Goal: Task Accomplishment & Management: Manage account settings

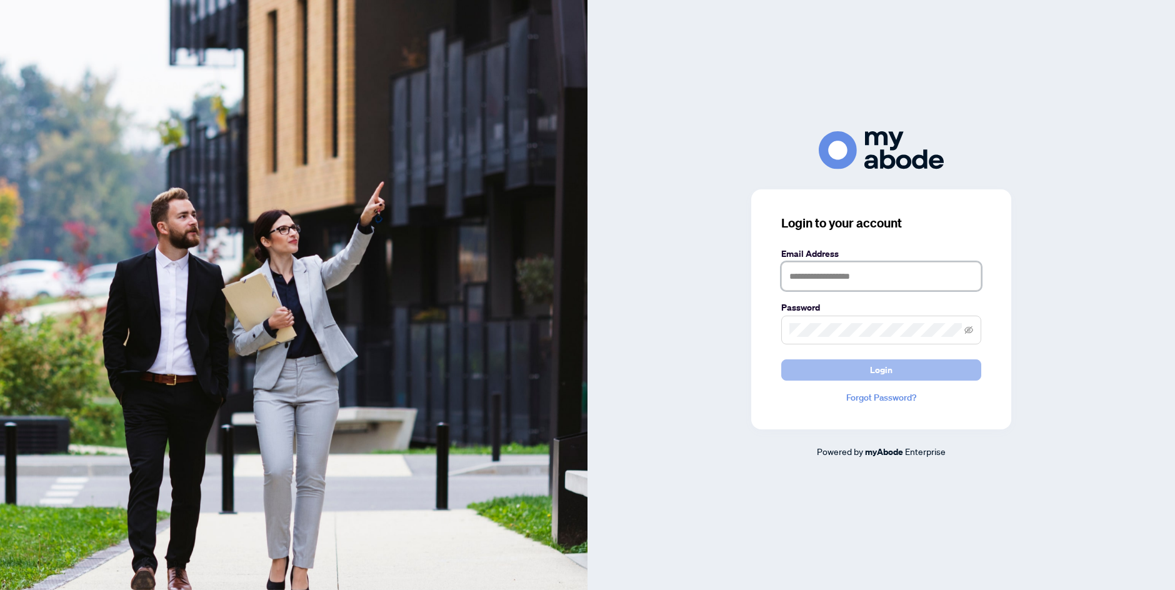
type input "**********"
click at [804, 371] on button "Login" at bounding box center [881, 369] width 200 height 21
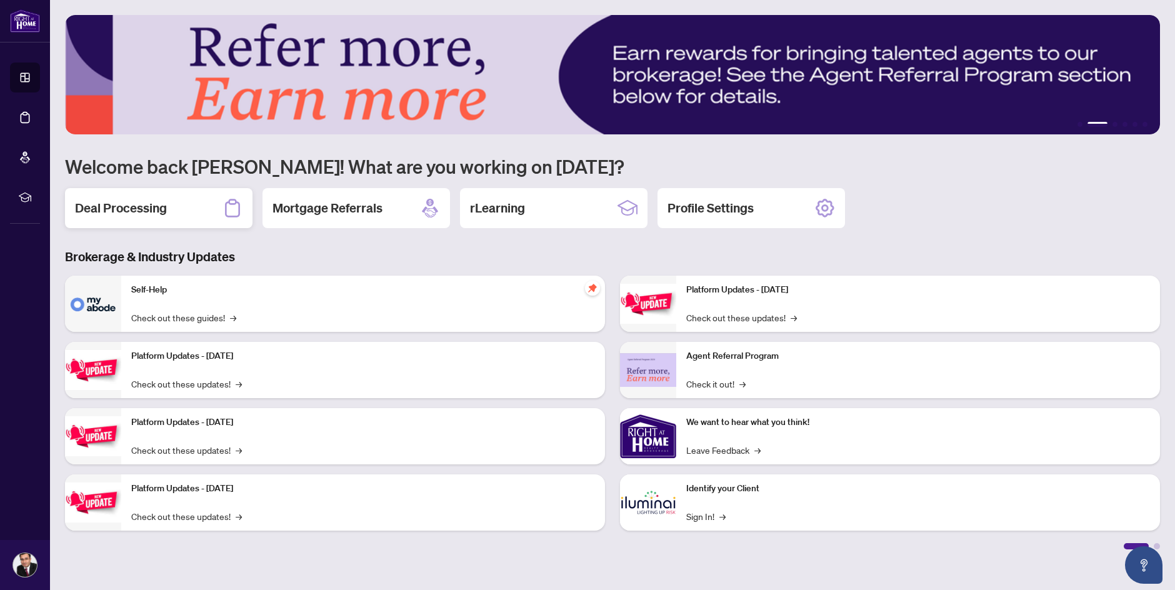
click at [169, 223] on div "Deal Processing" at bounding box center [159, 208] width 188 height 40
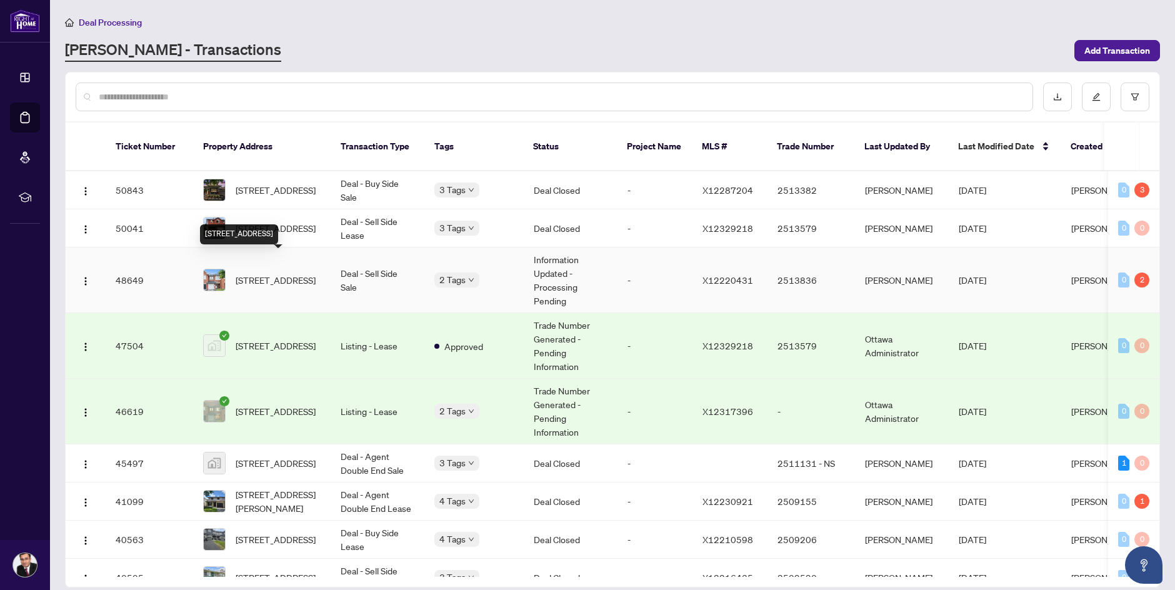
click at [266, 273] on span "[STREET_ADDRESS]" at bounding box center [276, 280] width 80 height 14
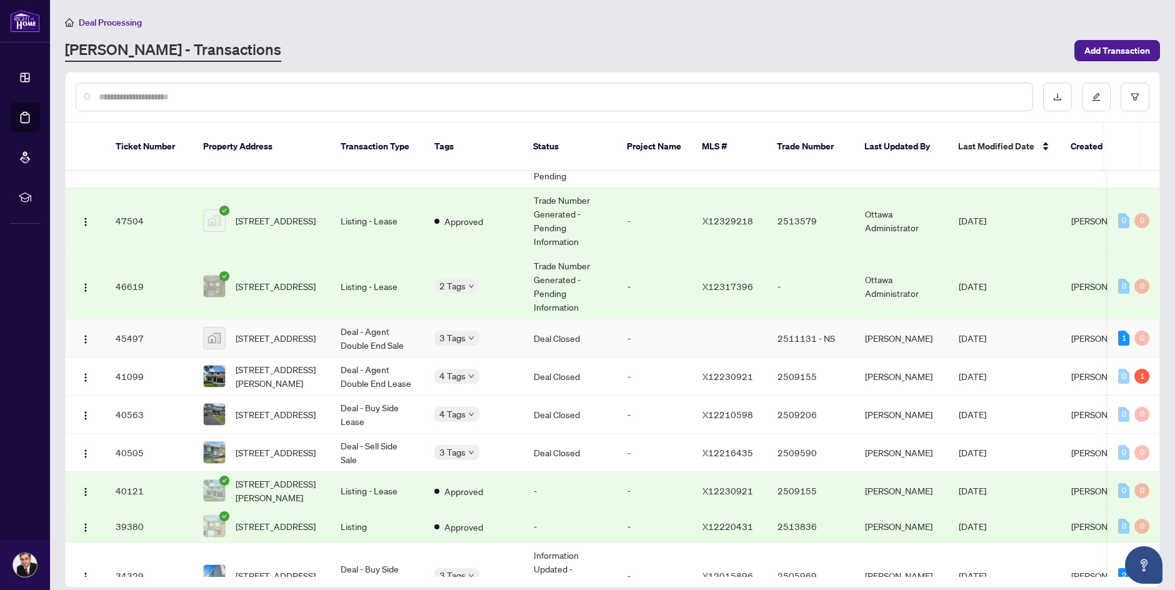
scroll to position [188, 0]
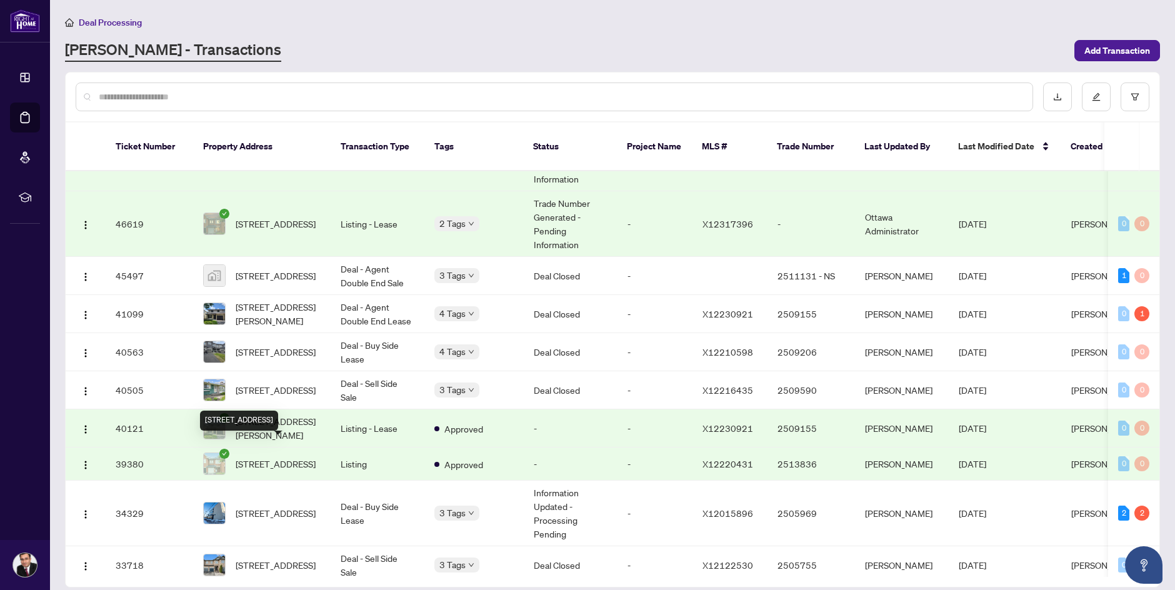
click at [281, 457] on span "[STREET_ADDRESS]" at bounding box center [276, 464] width 80 height 14
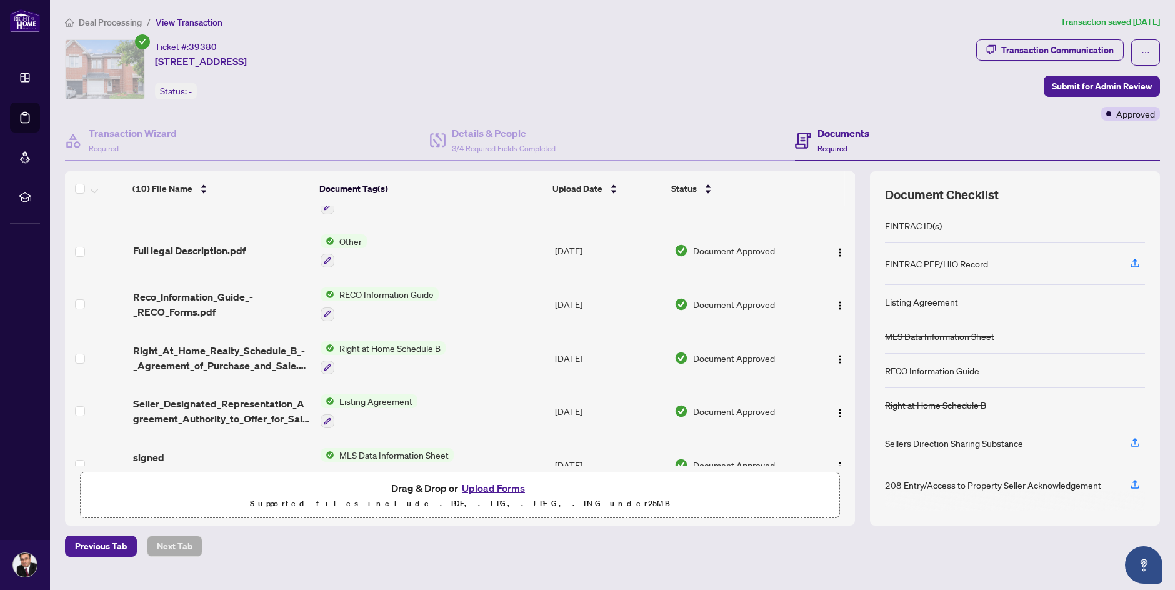
scroll to position [278, 0]
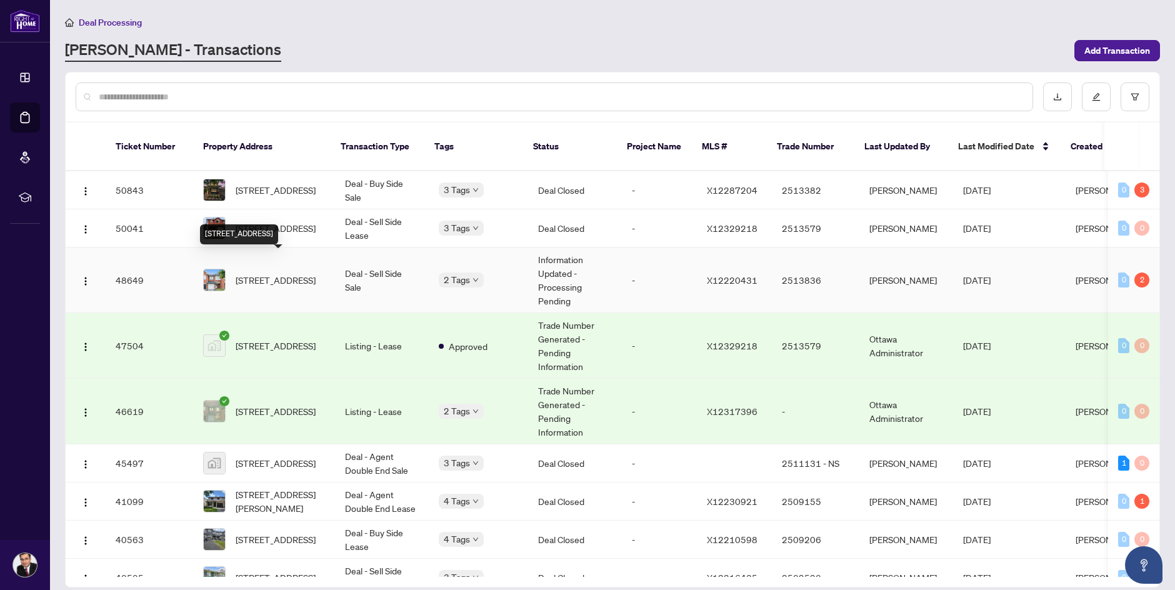
click at [284, 273] on span "[STREET_ADDRESS]" at bounding box center [276, 280] width 80 height 14
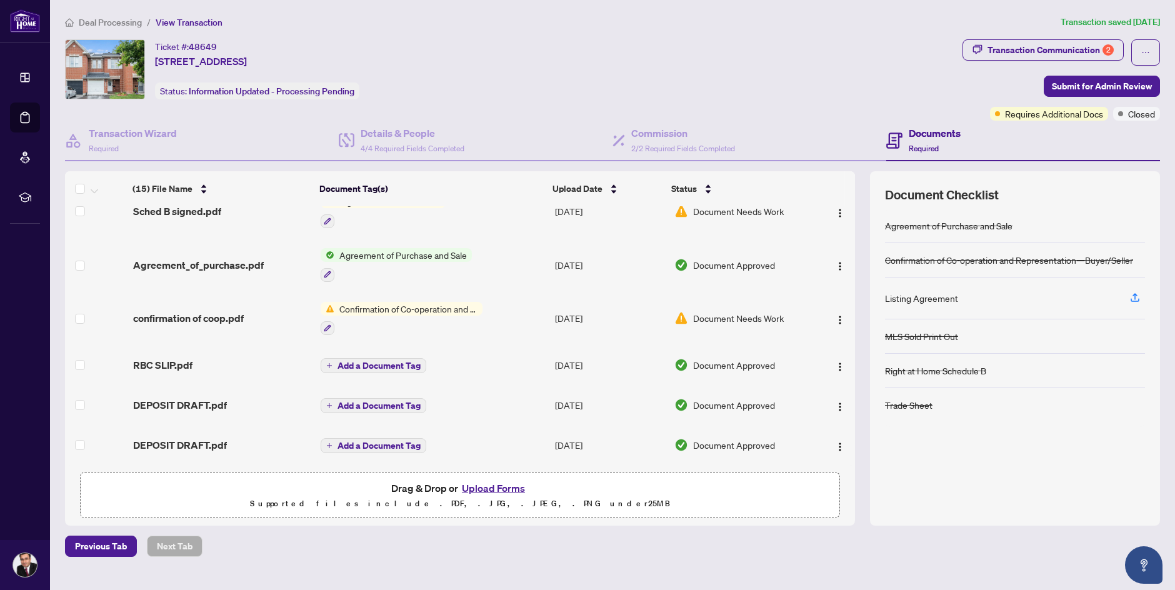
scroll to position [501, 0]
click at [1136, 296] on icon "button" at bounding box center [1135, 297] width 11 height 11
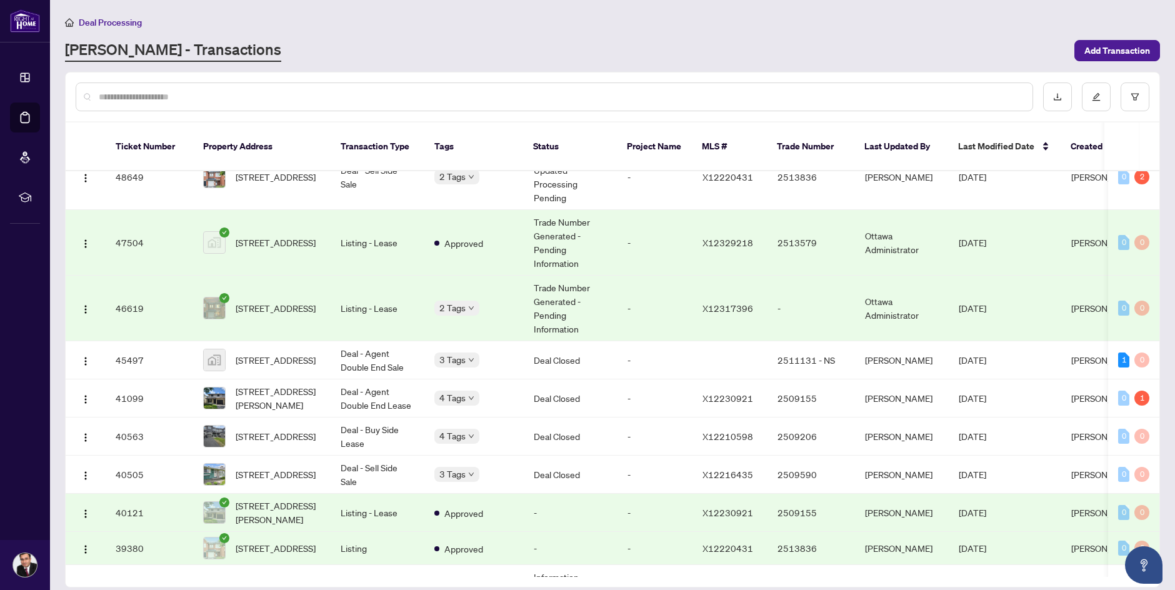
scroll to position [125, 0]
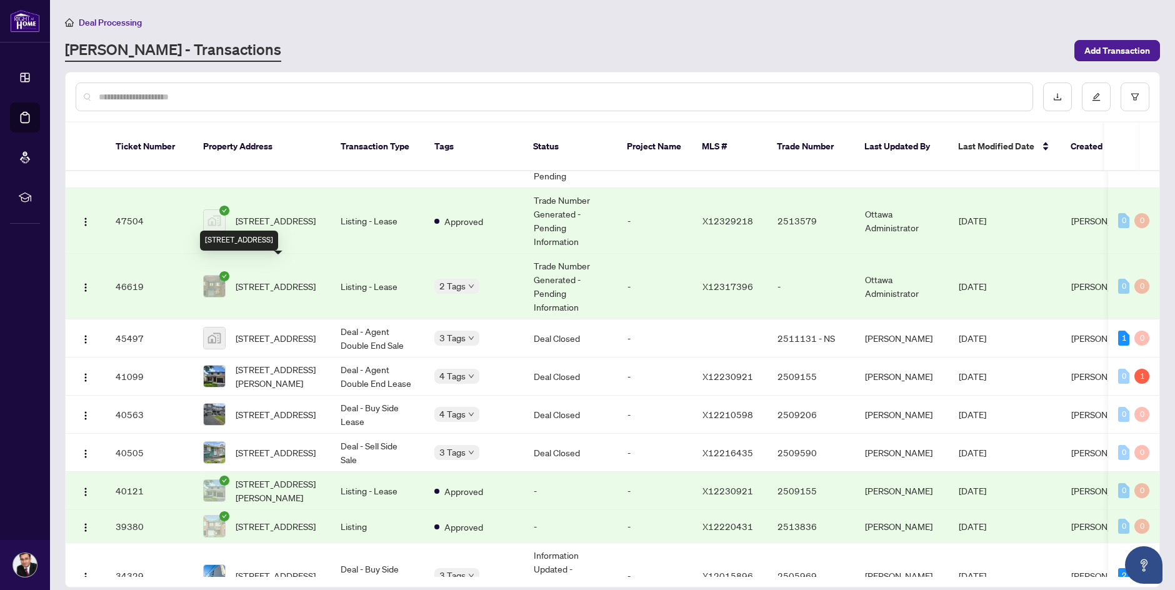
click at [294, 279] on span "[STREET_ADDRESS]" at bounding box center [276, 286] width 80 height 14
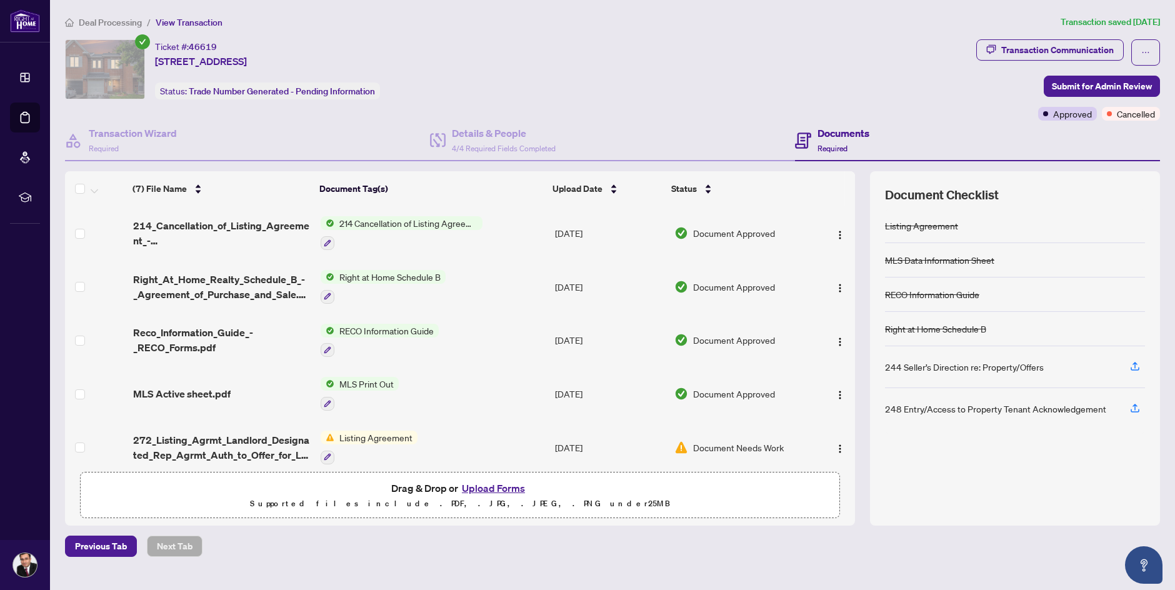
scroll to position [63, 0]
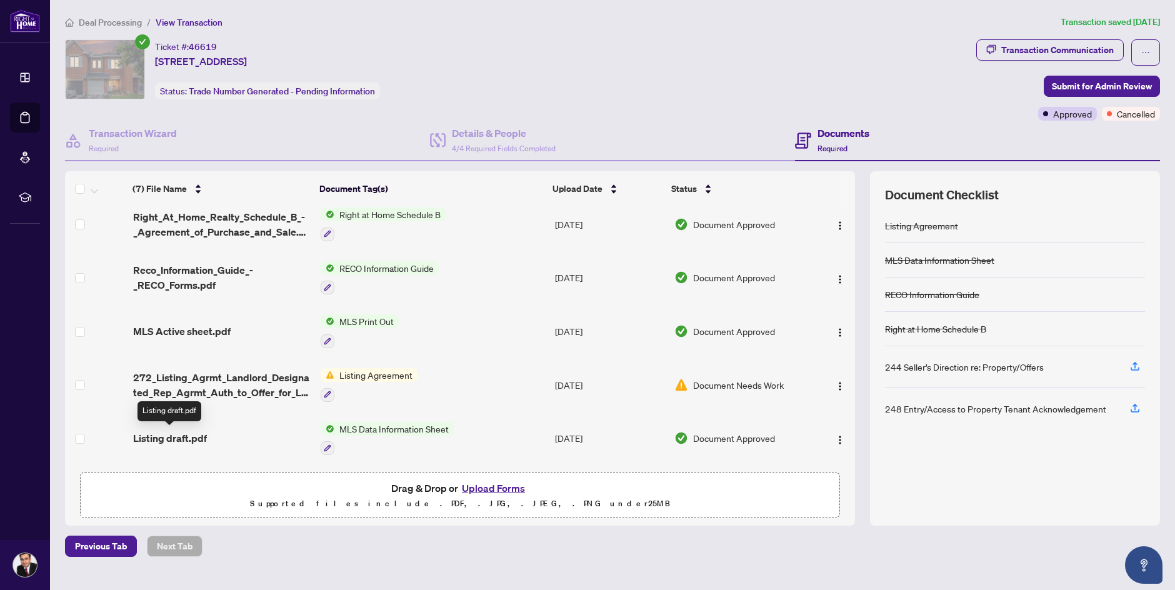
click at [178, 434] on span "Listing draft.pdf" at bounding box center [170, 438] width 74 height 15
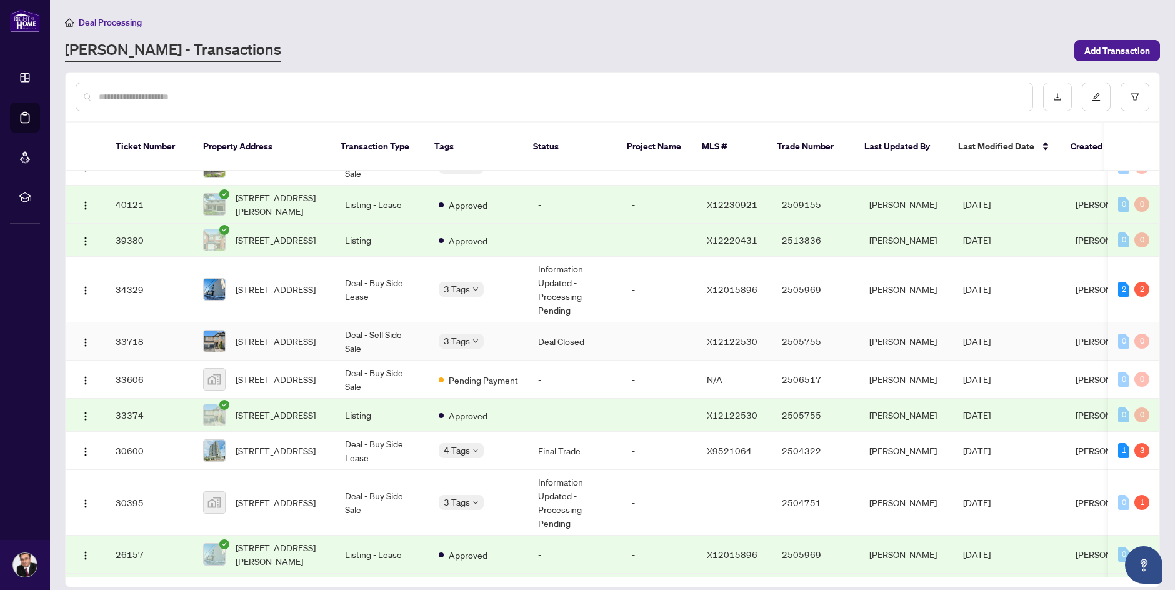
scroll to position [349, 0]
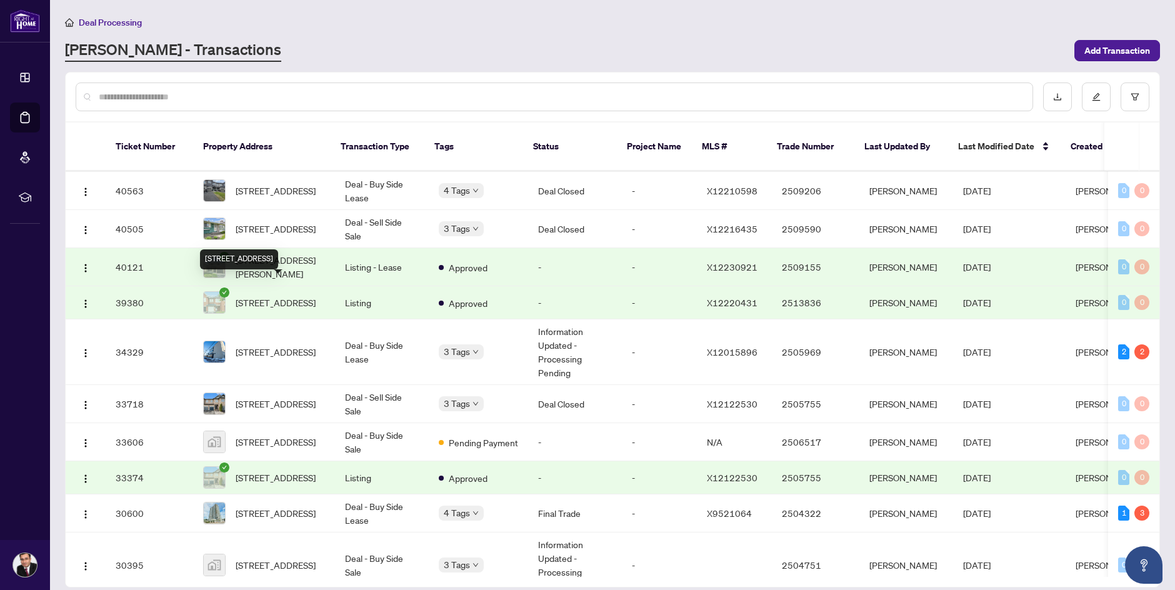
click at [275, 296] on span "[STREET_ADDRESS]" at bounding box center [276, 303] width 80 height 14
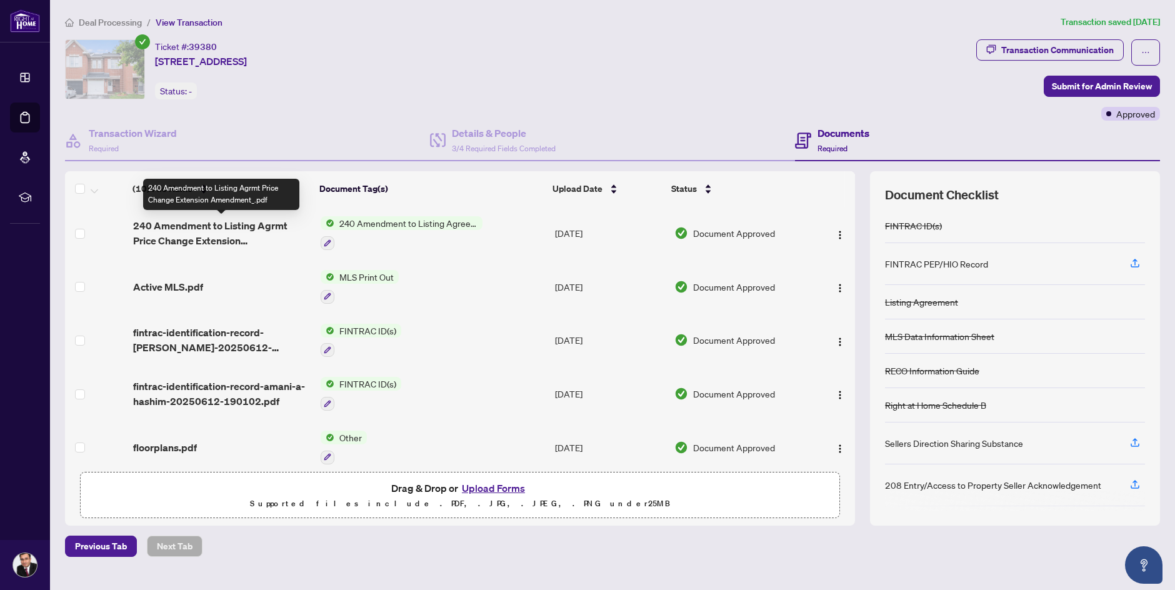
click at [223, 235] on span "240 Amendment to Listing Agrmt Price Change Extension Amendment_.pdf" at bounding box center [222, 233] width 178 height 30
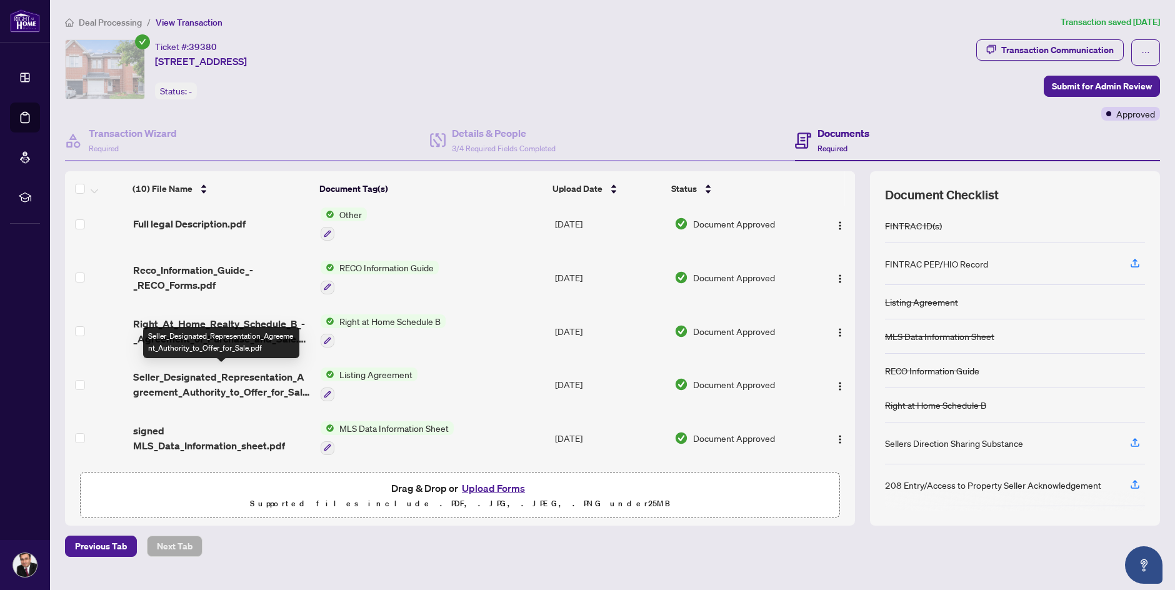
click at [264, 384] on span "Seller_Designated_Representation_Agreement_Authority_to_Offer_for_Sale.pdf" at bounding box center [222, 384] width 178 height 30
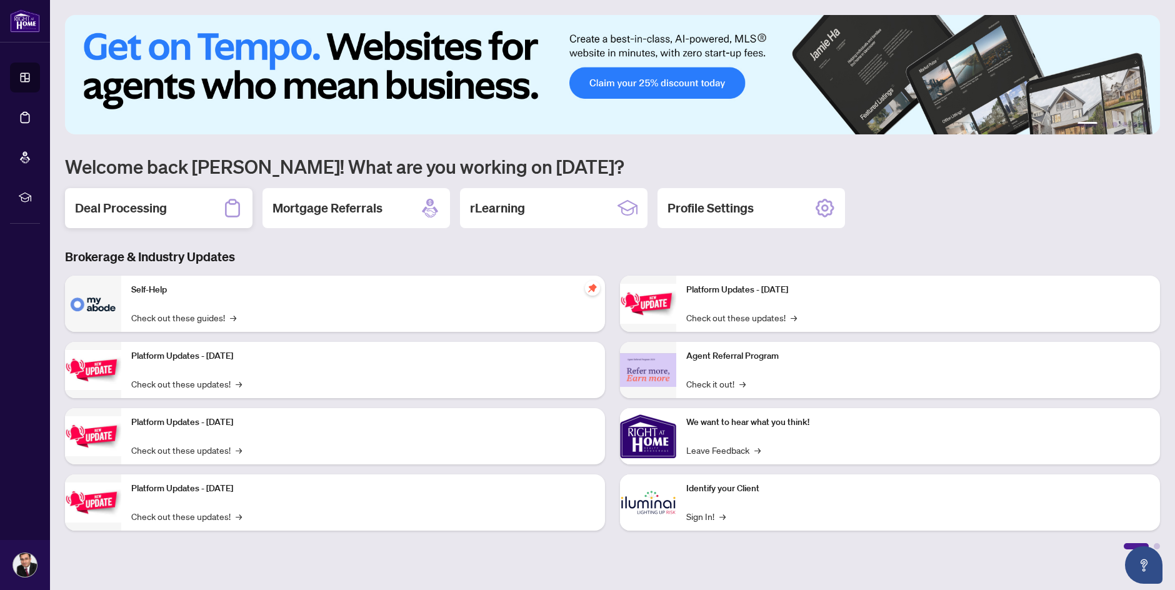
click at [175, 223] on div "Deal Processing" at bounding box center [159, 208] width 188 height 40
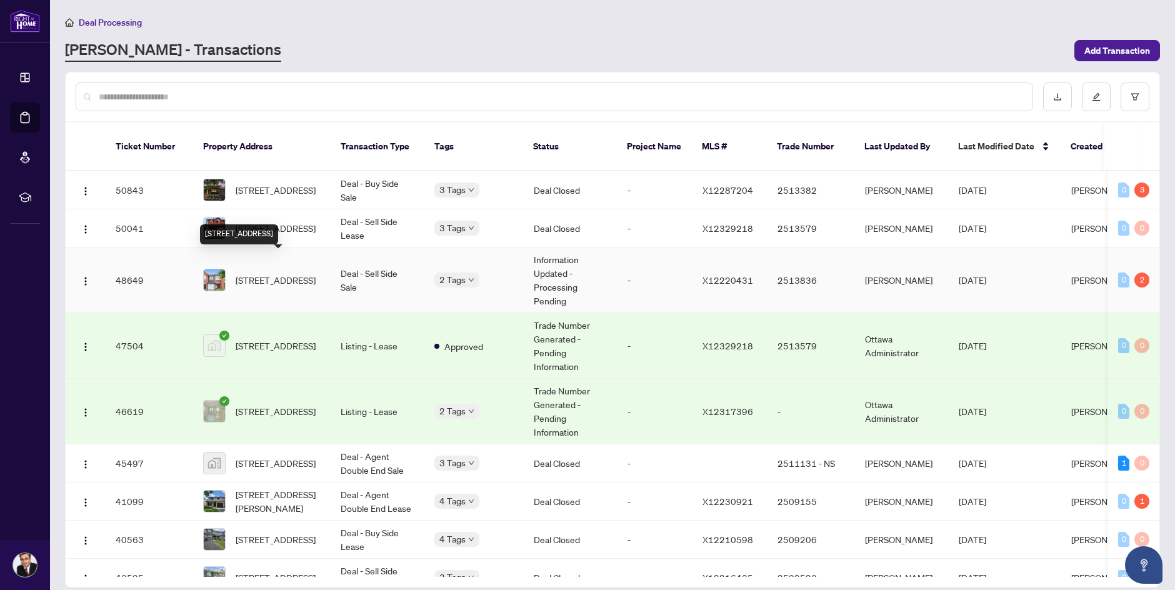
click at [293, 273] on span "[STREET_ADDRESS]" at bounding box center [276, 280] width 80 height 14
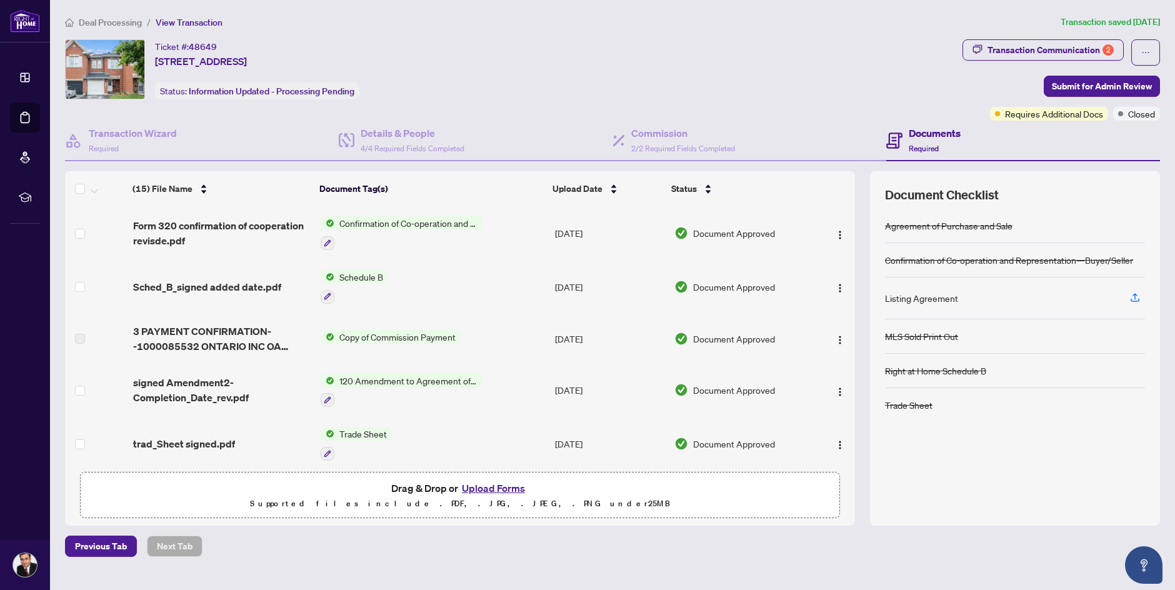
click at [508, 488] on button "Upload Forms" at bounding box center [493, 488] width 71 height 16
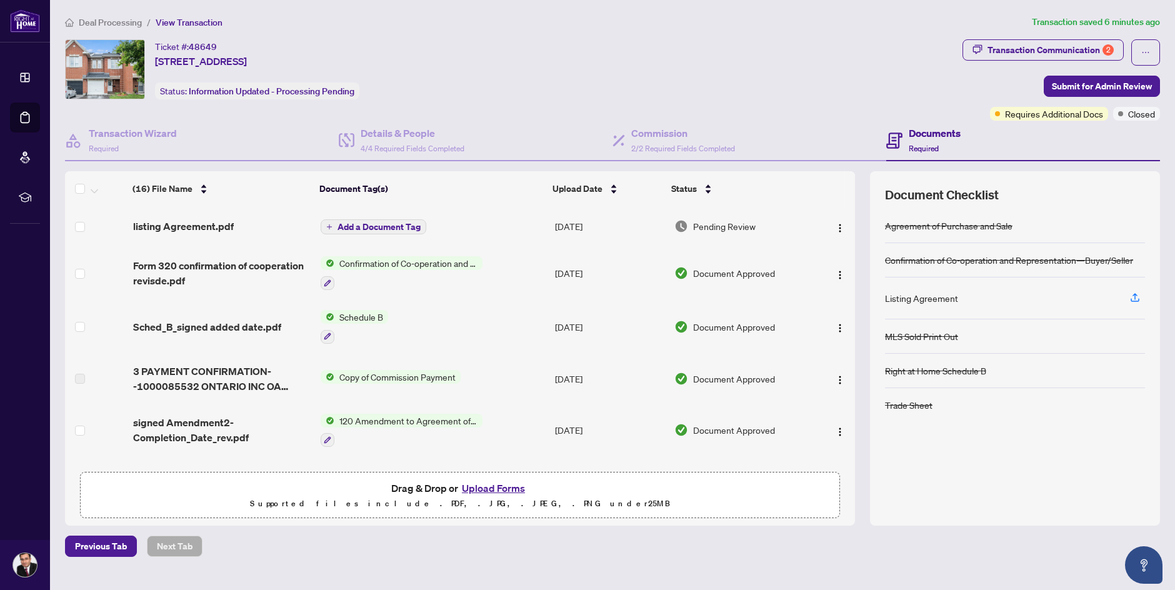
click at [508, 490] on button "Upload Forms" at bounding box center [493, 488] width 71 height 16
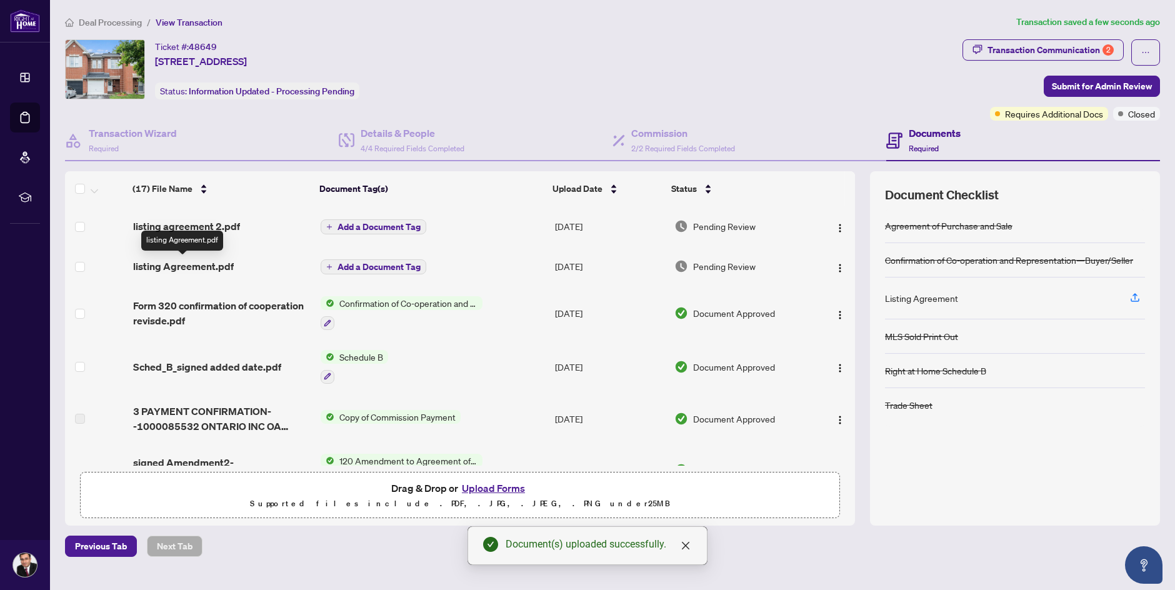
click at [218, 267] on span "listing Agreement.pdf" at bounding box center [183, 266] width 101 height 15
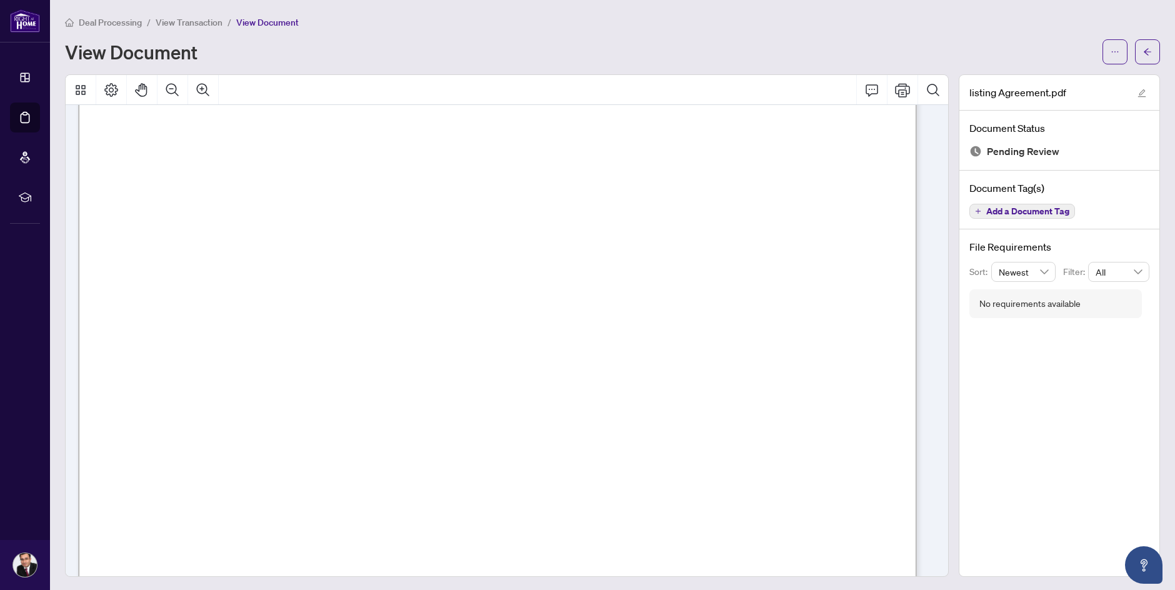
scroll to position [500, 0]
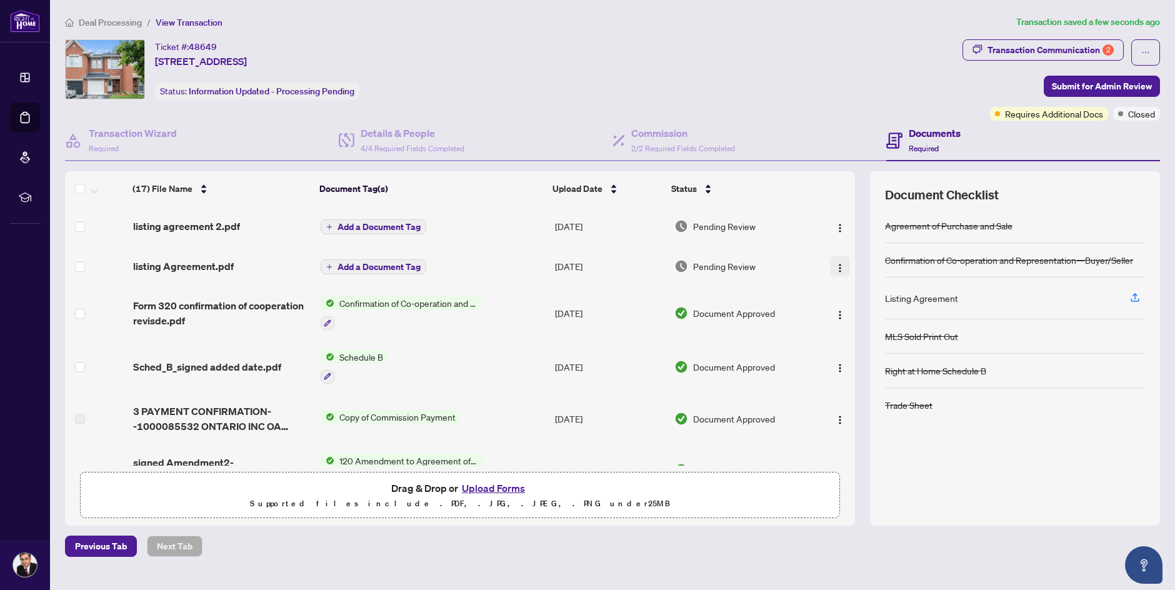
click at [839, 270] on img "button" at bounding box center [840, 268] width 10 height 10
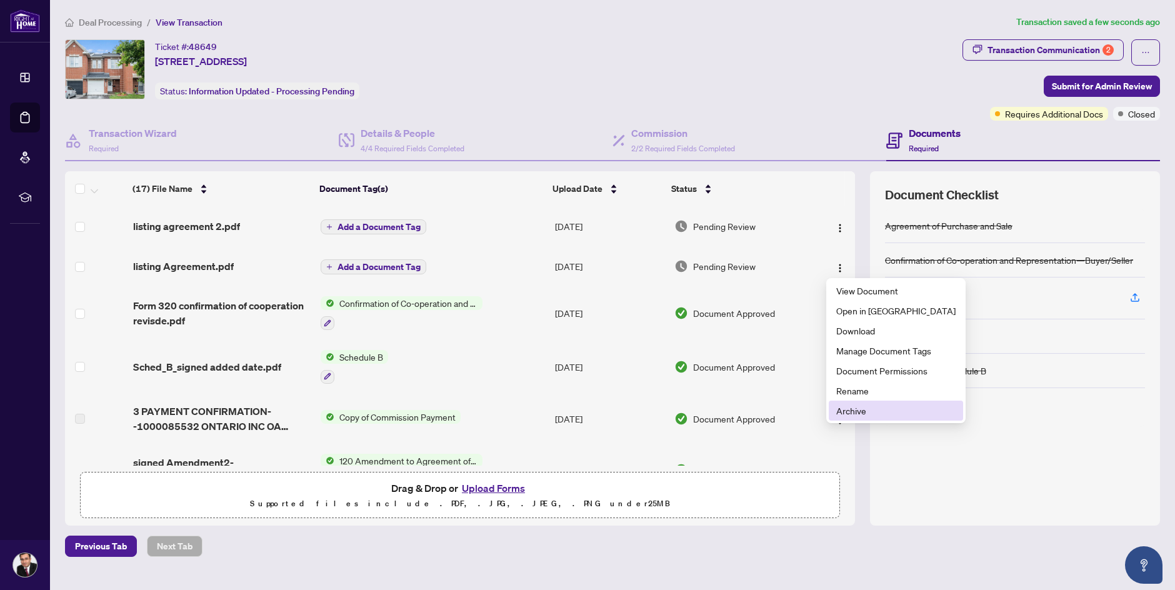
click at [847, 414] on span "Archive" at bounding box center [895, 411] width 119 height 14
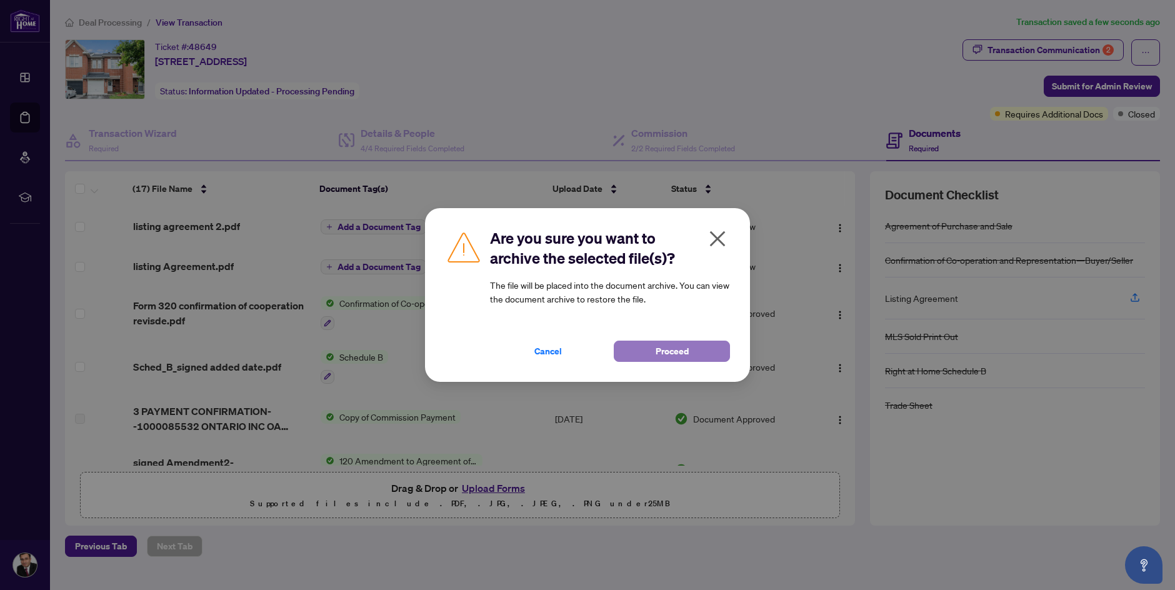
click at [655, 361] on button "Proceed" at bounding box center [672, 351] width 116 height 21
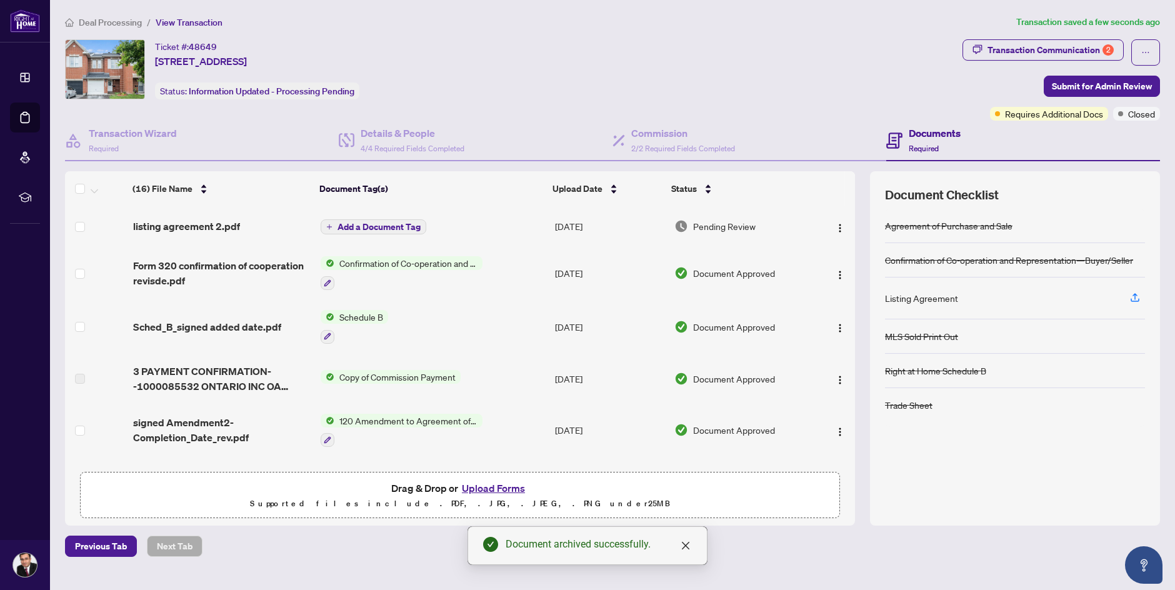
click at [329, 227] on icon "plus" at bounding box center [329, 227] width 6 height 6
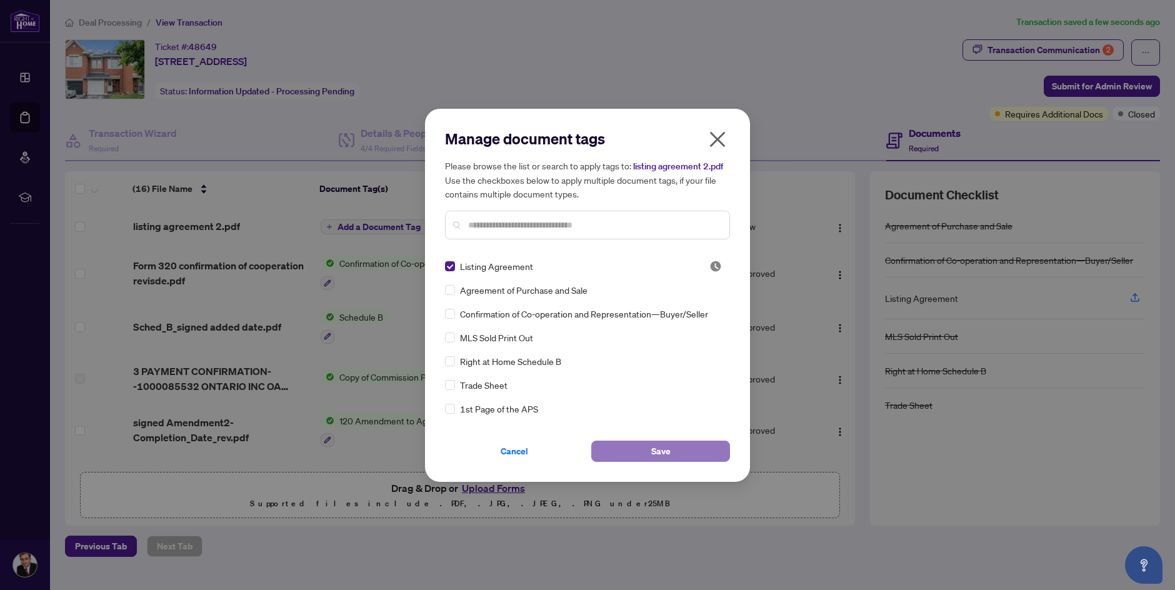
click at [657, 444] on span "Save" at bounding box center [660, 451] width 19 height 20
